Goal: Task Accomplishment & Management: Use online tool/utility

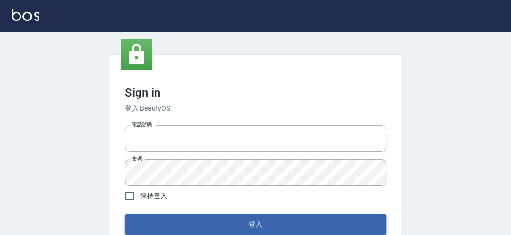
type input "0227680203"
click at [253, 223] on button "登入" at bounding box center [255, 224] width 261 height 20
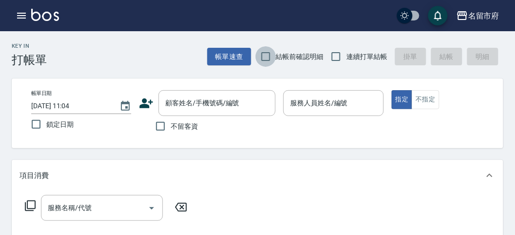
click at [262, 52] on input "結帳前確認明細" at bounding box center [266, 56] width 20 height 20
checkbox input "true"
click at [332, 59] on input "連續打單結帳" at bounding box center [336, 56] width 20 height 20
checkbox input "true"
click at [162, 129] on input "不留客資" at bounding box center [160, 126] width 20 height 20
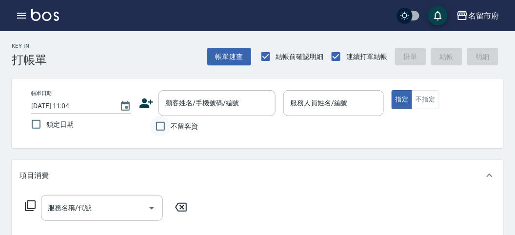
checkbox input "true"
